Goal: Check status: Check status

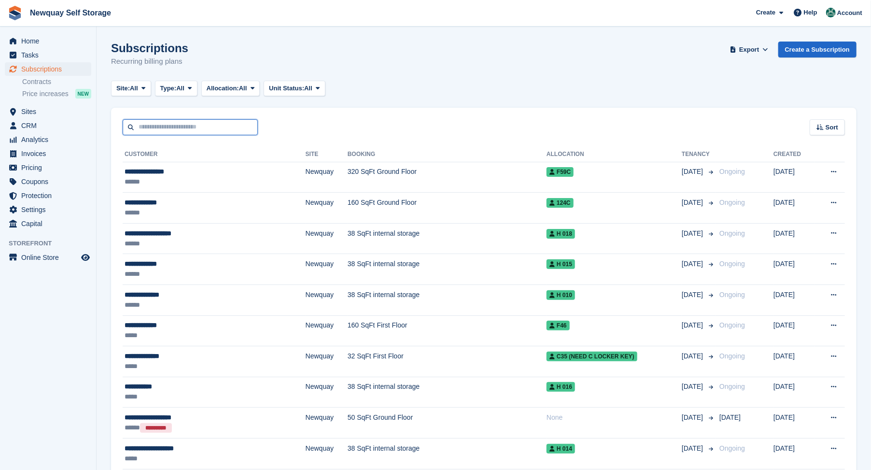
click at [186, 124] on input "text" at bounding box center [190, 127] width 135 height 16
type input "******"
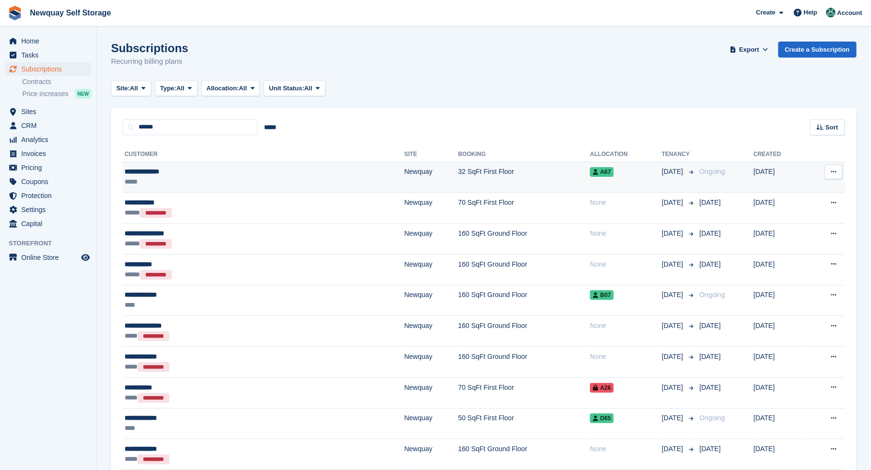
click at [150, 172] on div "**********" at bounding box center [197, 172] width 145 height 10
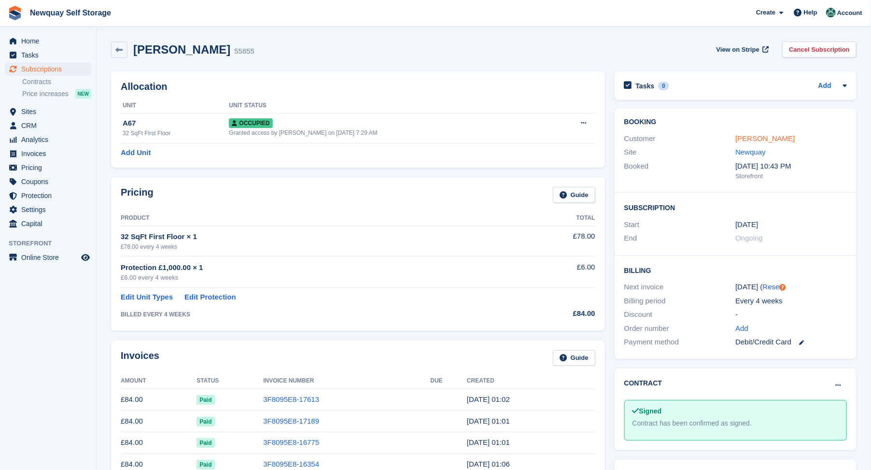
click at [748, 134] on link "Daniel Johnson" at bounding box center [764, 138] width 59 height 8
